Goal: Find specific fact

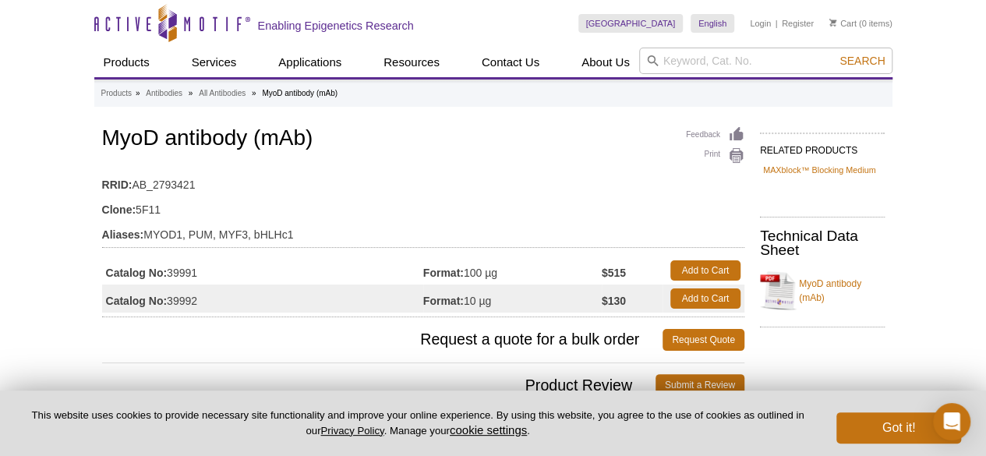
click at [177, 300] on td "Catalog No: 39992" at bounding box center [262, 299] width 321 height 28
click at [188, 270] on td "Catalog No: 39991" at bounding box center [262, 270] width 321 height 28
click at [189, 270] on td "Catalog No: 39991" at bounding box center [262, 270] width 321 height 28
copy td "39991"
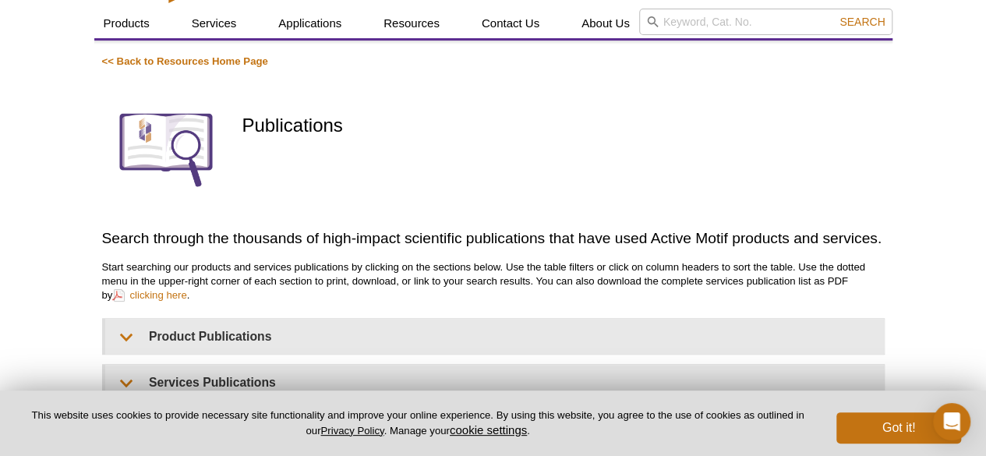
scroll to position [203, 0]
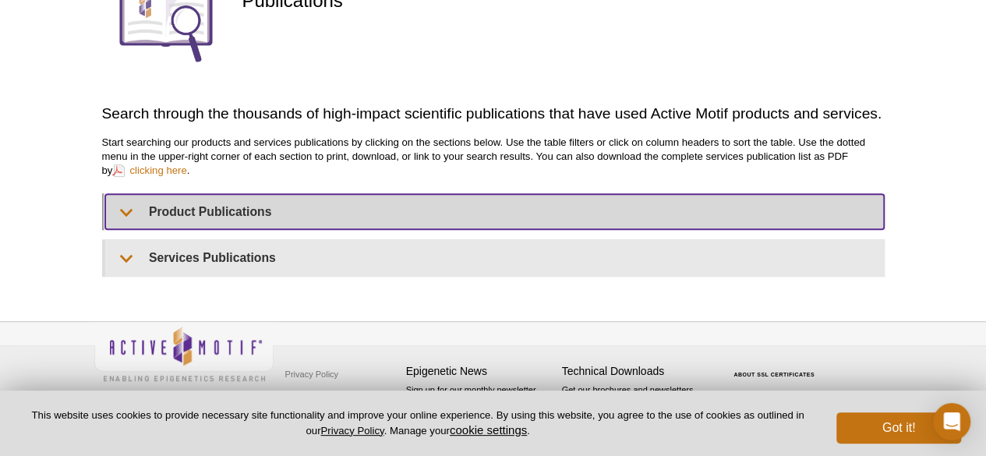
click at [235, 220] on summary "Product Publications" at bounding box center [494, 211] width 779 height 35
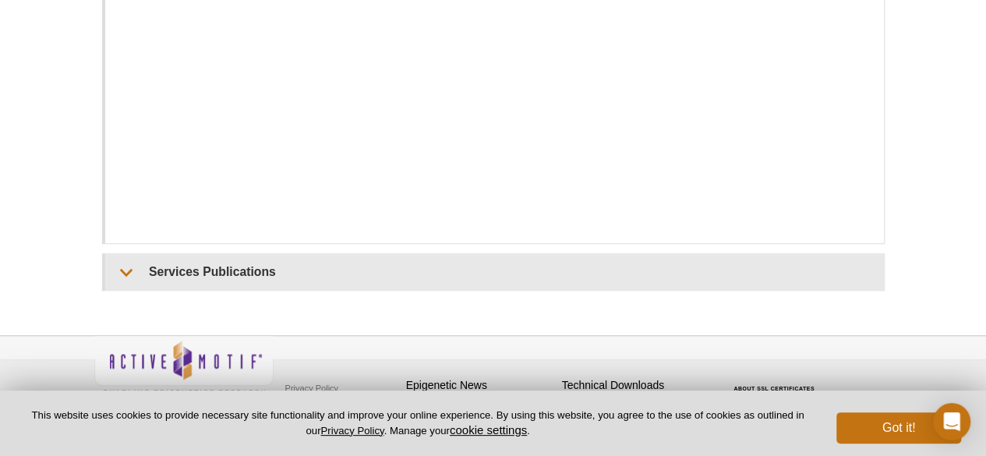
scroll to position [359, 0]
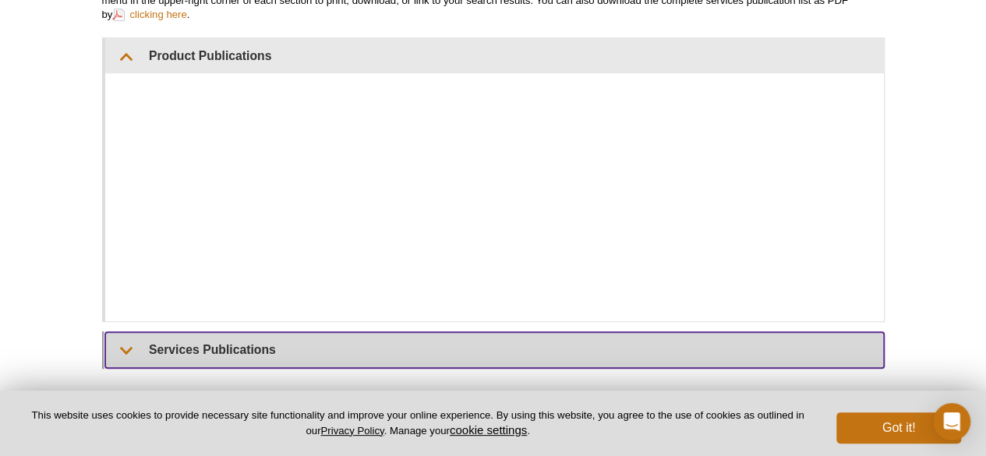
click at [136, 354] on summary "Services Publications" at bounding box center [494, 349] width 779 height 35
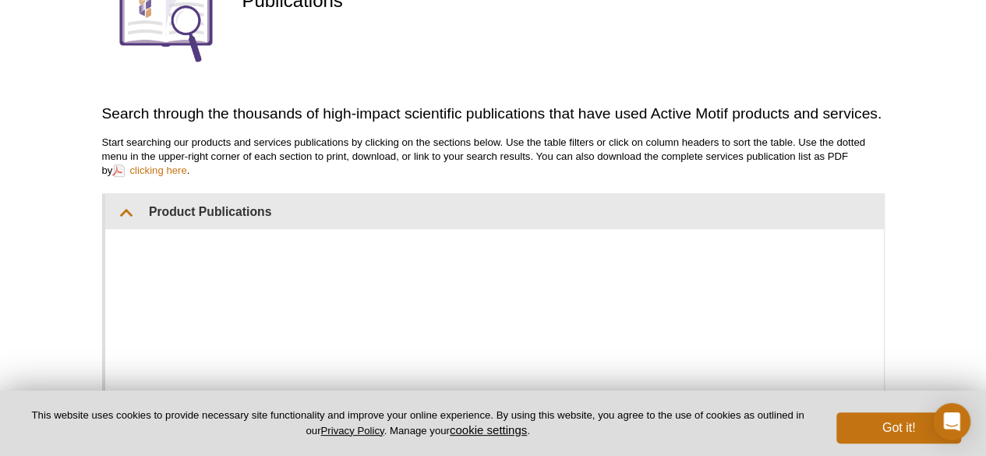
scroll to position [0, 0]
